Goal: Understand process/instructions

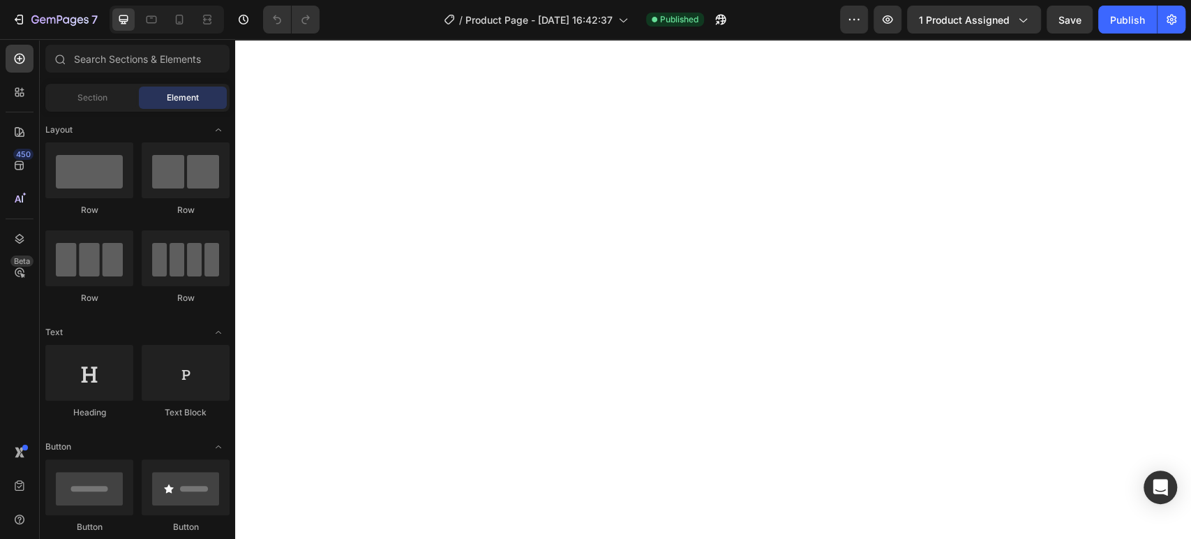
scroll to position [2403, 0]
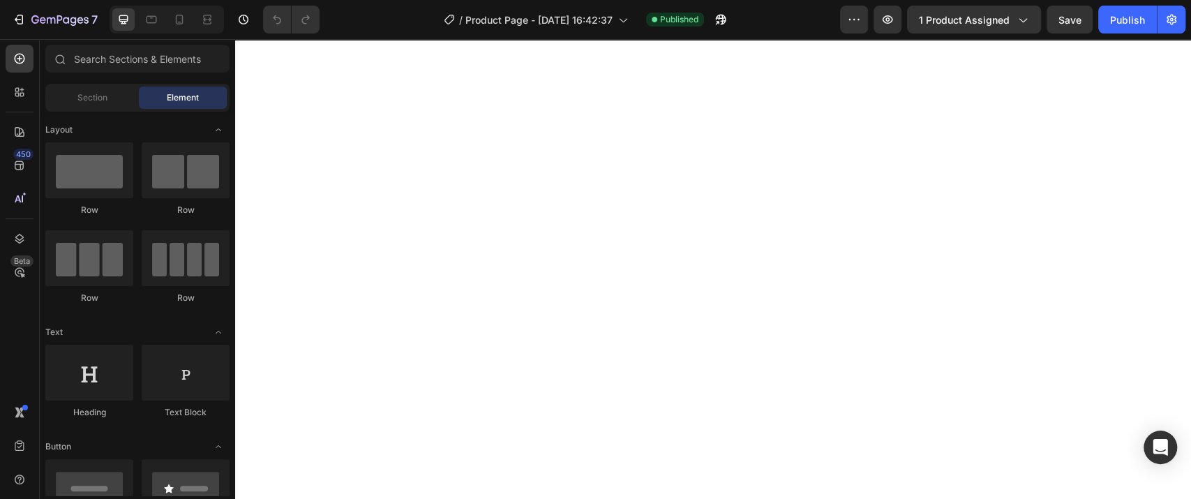
scroll to position [73, 0]
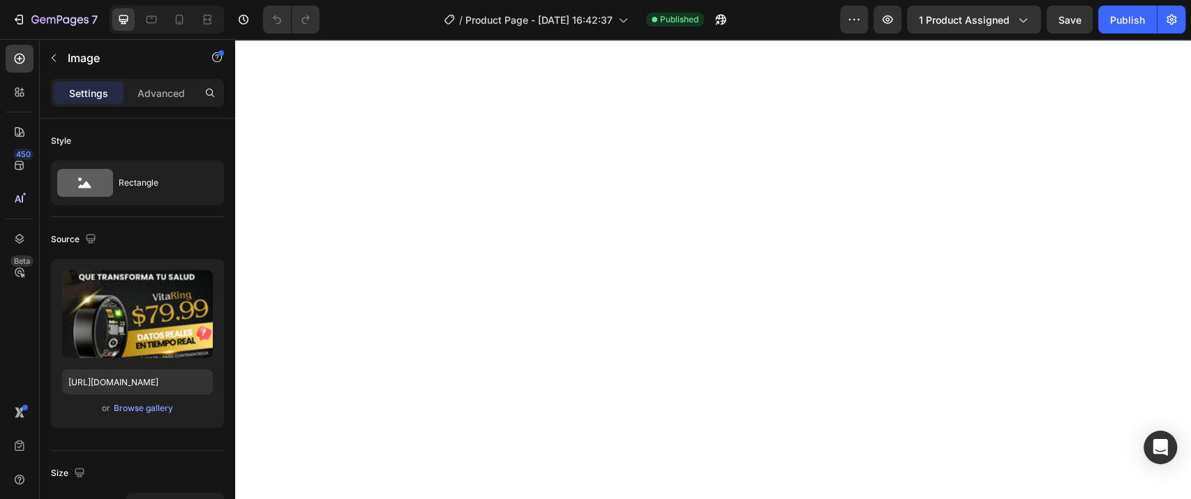
scroll to position [687, 0]
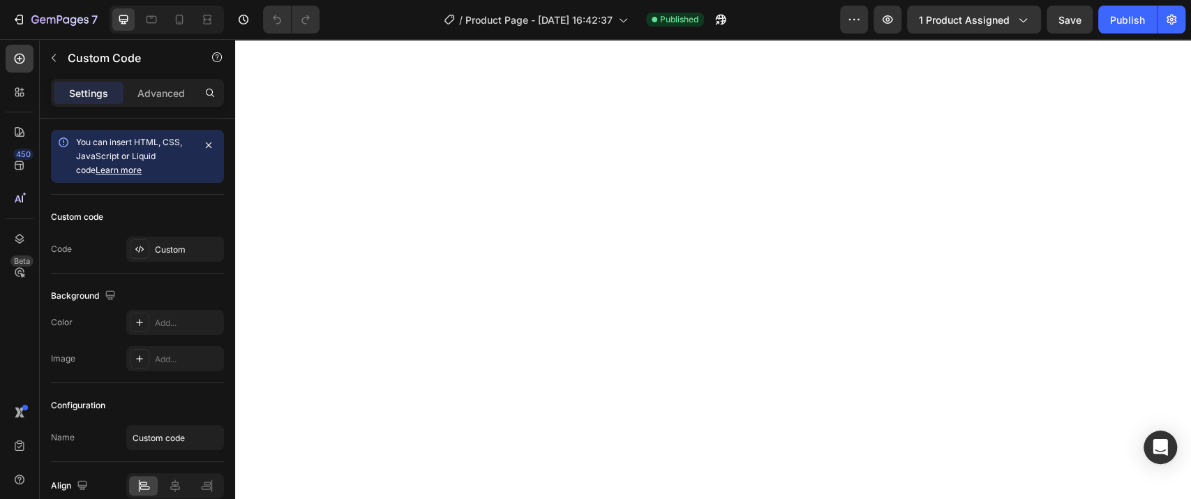
scroll to position [834, 0]
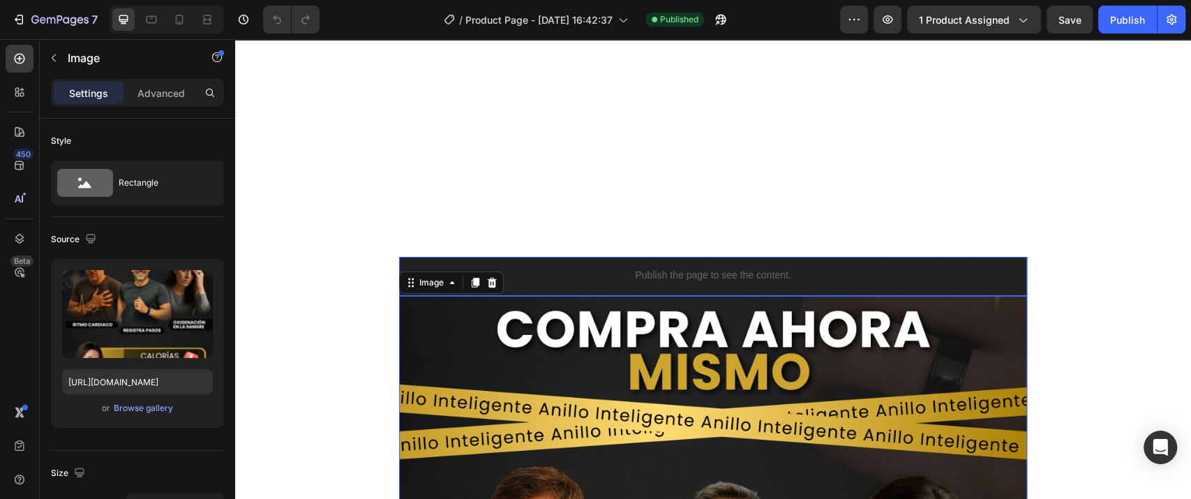
scroll to position [670, 0]
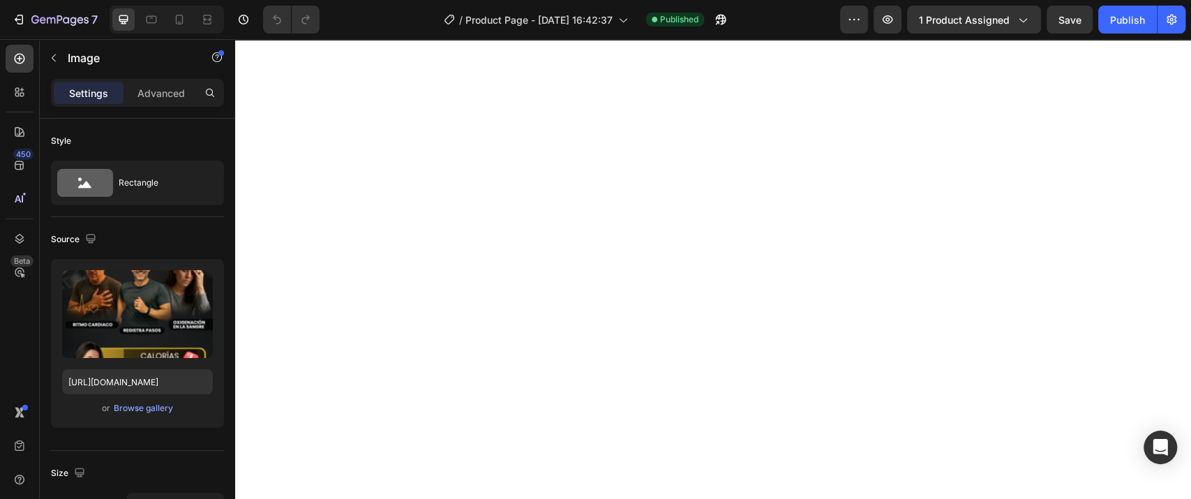
scroll to position [2517, 0]
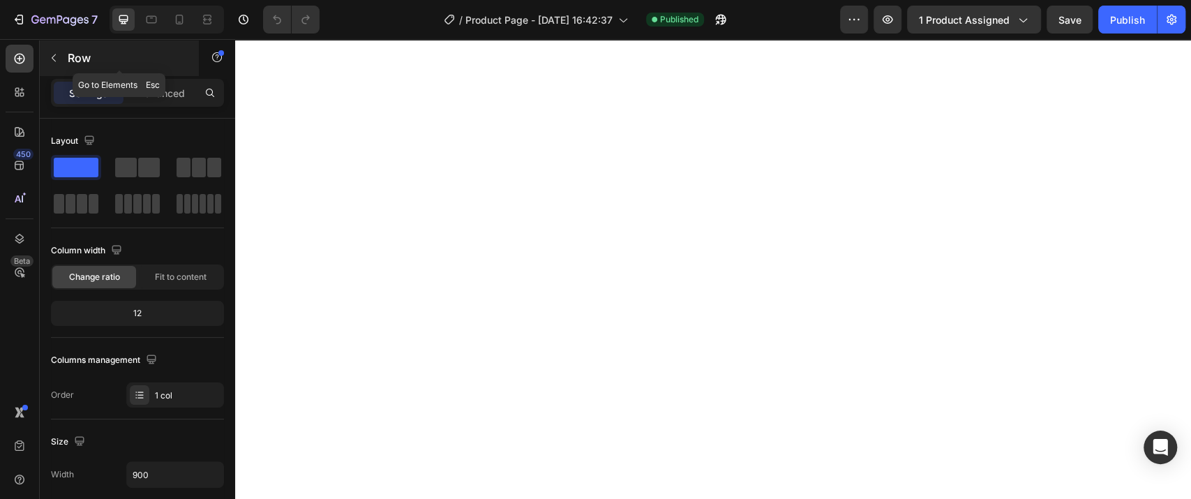
click at [54, 60] on icon "button" at bounding box center [54, 58] width 4 height 8
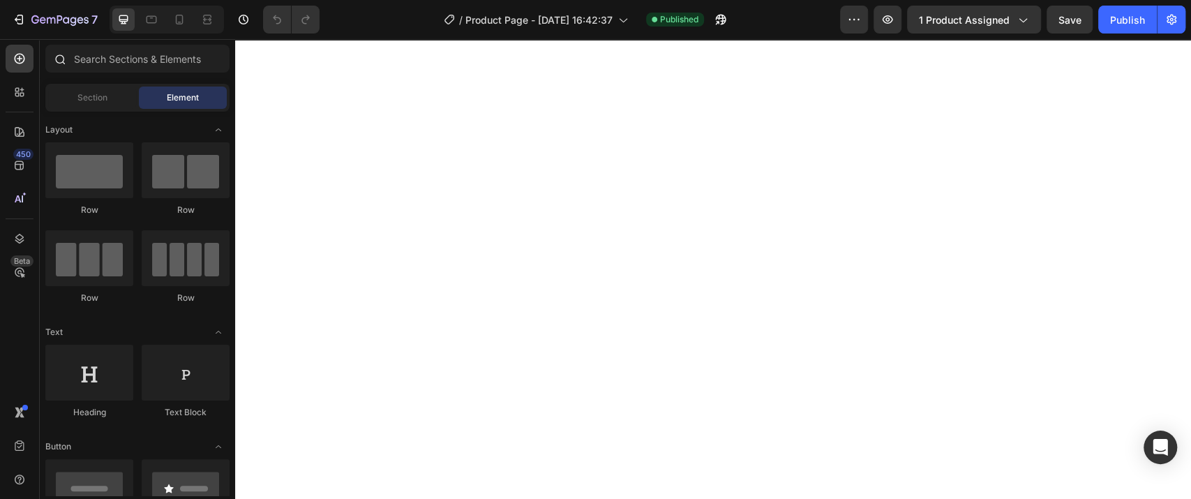
click at [55, 57] on icon at bounding box center [59, 58] width 11 height 11
click at [885, 13] on icon "button" at bounding box center [888, 20] width 14 height 14
